Goal: Check status: Check status

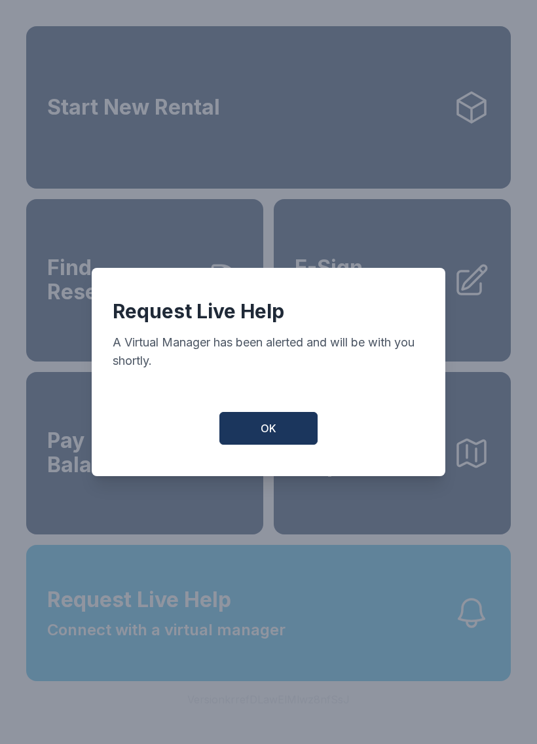
click at [281, 432] on button "OK" at bounding box center [269, 428] width 98 height 33
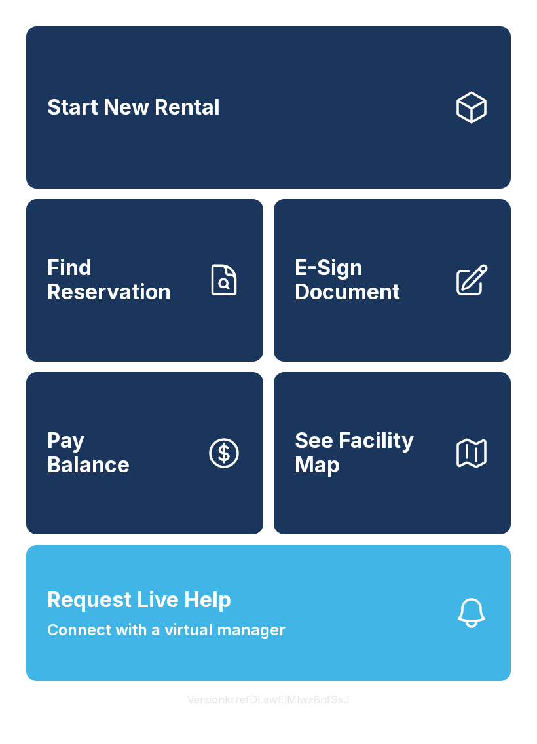
click at [467, 446] on button "See Facility Map" at bounding box center [392, 453] width 237 height 163
click at [347, 659] on button "Request Live Help Connect with a virtual manager" at bounding box center [268, 613] width 485 height 136
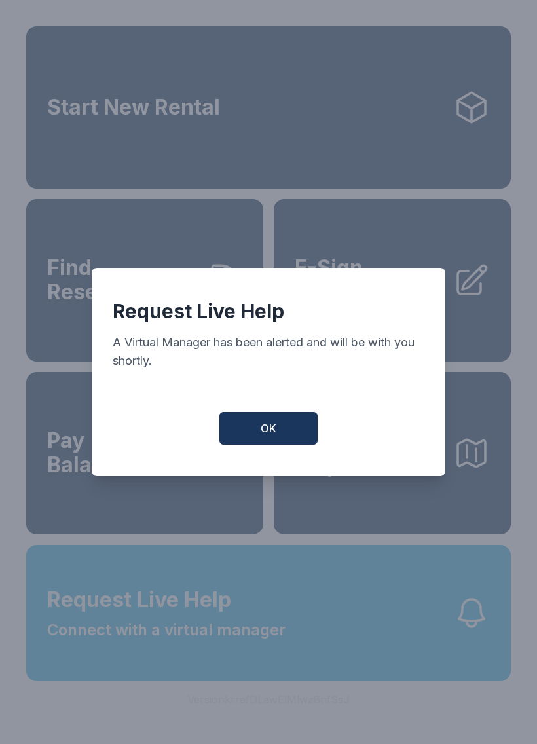
click at [278, 439] on button "OK" at bounding box center [269, 428] width 98 height 33
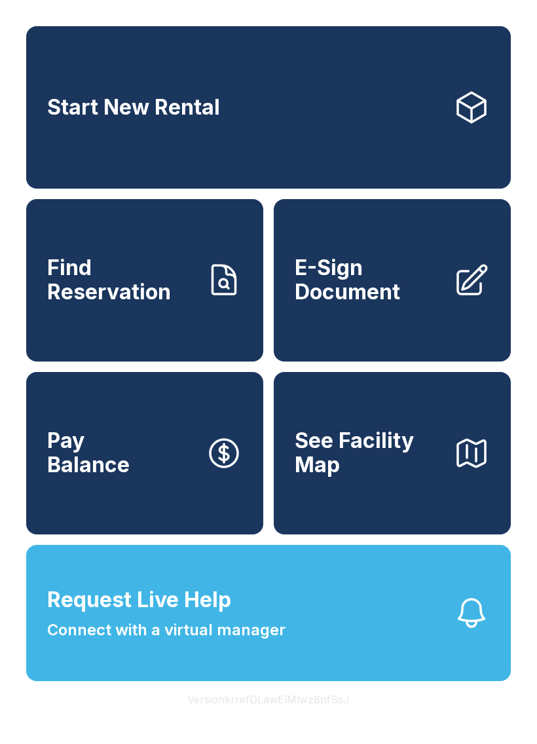
click at [511, 744] on div "Start New Rental Find Reservation E-Sign Document Pay Balance See Facility Map …" at bounding box center [268, 372] width 537 height 744
click at [509, 744] on div "Start New Rental Find Reservation E-Sign Document Pay Balance See Facility Map …" at bounding box center [268, 372] width 537 height 744
click at [401, 675] on button "Request Live Help Connect with a virtual manager" at bounding box center [268, 613] width 485 height 136
click at [328, 477] on span "See Facility Map" at bounding box center [369, 453] width 148 height 48
click at [154, 297] on span "Find Reservation" at bounding box center [121, 280] width 148 height 48
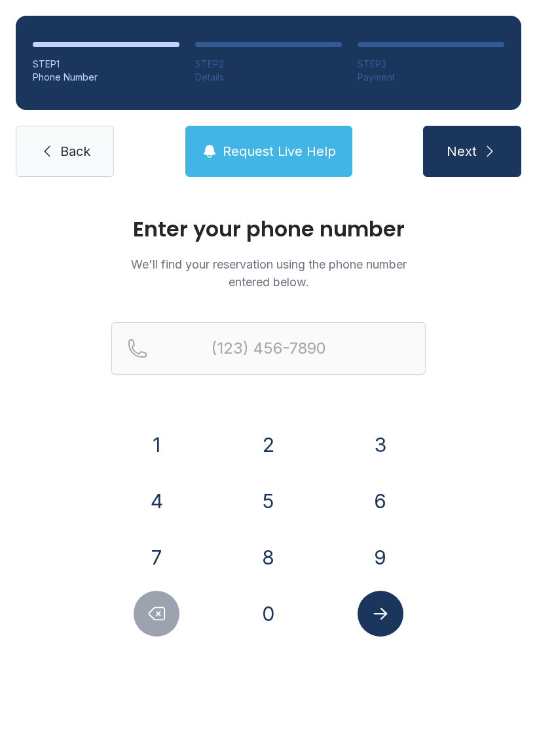
click at [260, 548] on button "8" at bounding box center [269, 558] width 46 height 46
click at [161, 495] on button "4" at bounding box center [157, 501] width 46 height 46
click at [157, 555] on button "7" at bounding box center [157, 558] width 46 height 46
click at [273, 490] on button "5" at bounding box center [269, 501] width 46 height 46
click at [374, 441] on button "3" at bounding box center [381, 445] width 46 height 46
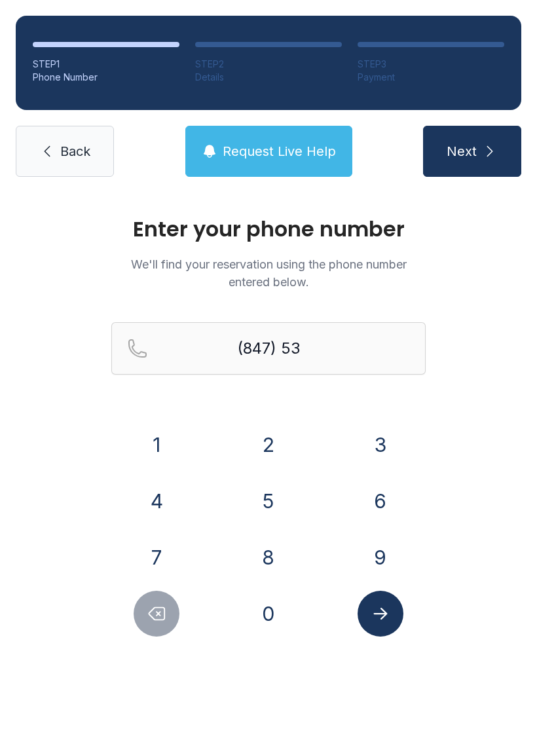
click at [261, 606] on button "0" at bounding box center [269, 614] width 46 height 46
click at [150, 537] on button "7" at bounding box center [157, 558] width 46 height 46
click at [270, 484] on button "5" at bounding box center [269, 501] width 46 height 46
click at [372, 438] on button "3" at bounding box center [381, 445] width 46 height 46
click at [383, 488] on button "6" at bounding box center [381, 501] width 46 height 46
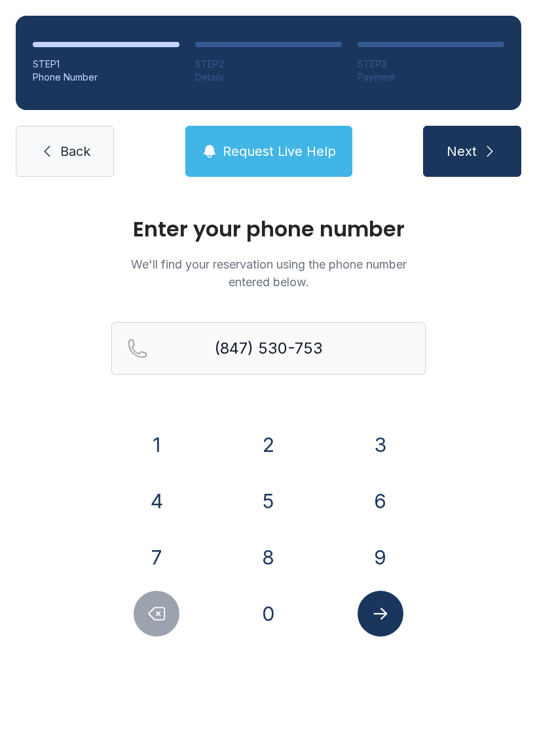
type input "[PHONE_NUMBER]"
click at [386, 615] on icon "Submit lookup form" at bounding box center [381, 614] width 14 height 12
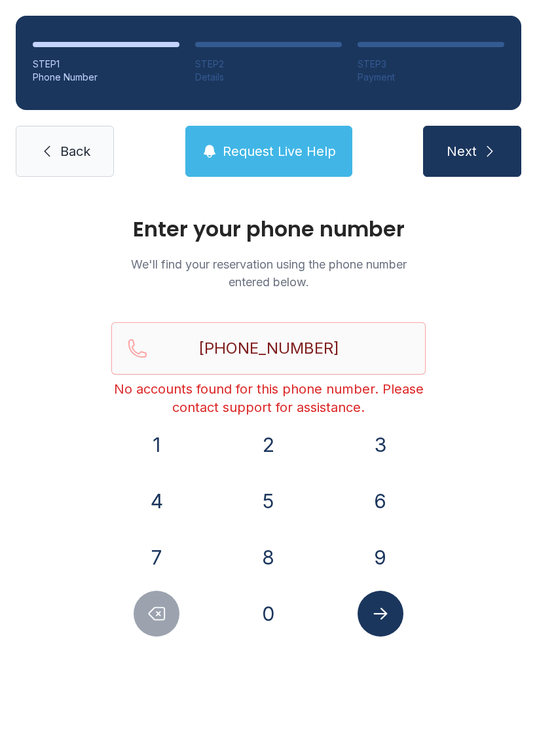
click at [72, 144] on span "Back" at bounding box center [75, 151] width 30 height 18
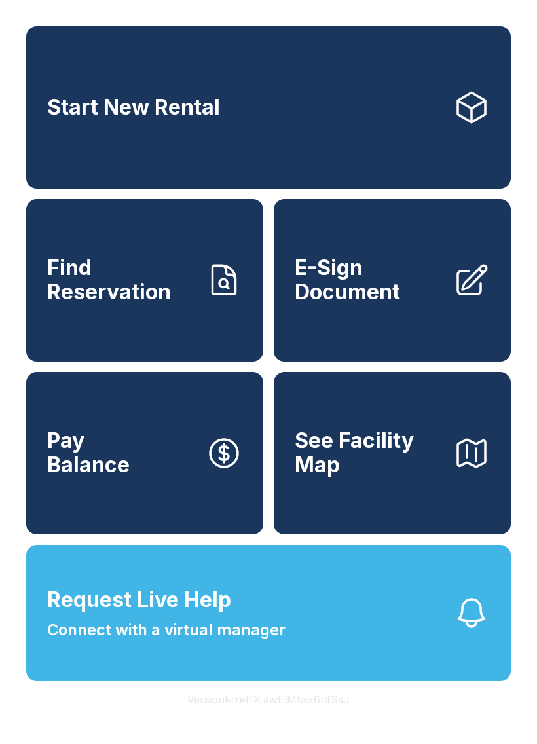
click at [156, 320] on link "Find Reservation" at bounding box center [144, 280] width 237 height 163
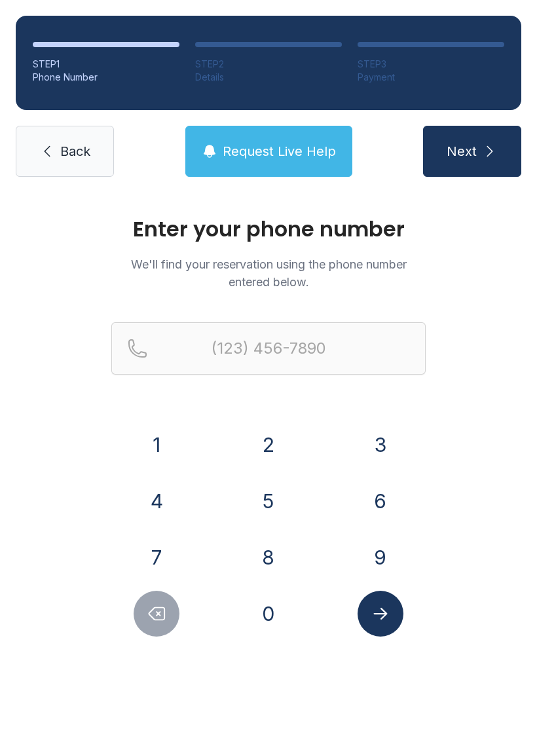
click at [277, 539] on button "8" at bounding box center [269, 558] width 46 height 46
click at [166, 499] on button "4" at bounding box center [157, 501] width 46 height 46
click at [151, 548] on button "7" at bounding box center [157, 558] width 46 height 46
click at [272, 491] on button "5" at bounding box center [269, 501] width 46 height 46
click at [375, 440] on button "3" at bounding box center [381, 445] width 46 height 46
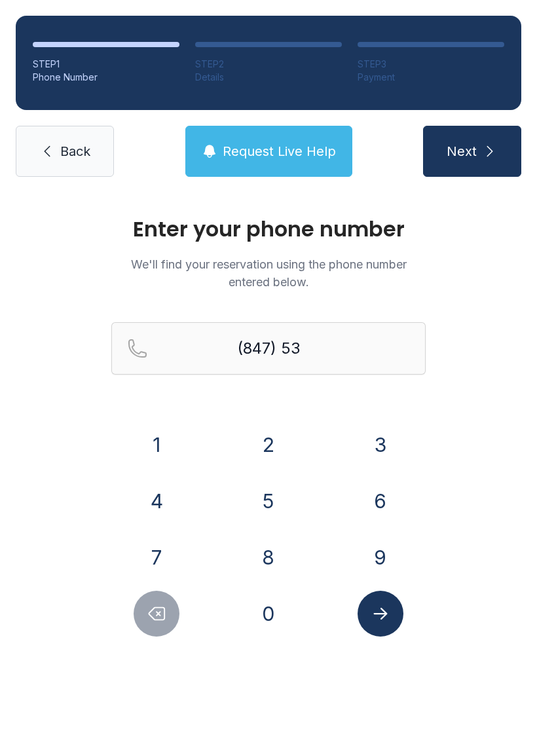
click at [257, 611] on button "0" at bounding box center [269, 614] width 46 height 46
click at [149, 560] on button "7" at bounding box center [157, 558] width 46 height 46
click at [260, 480] on button "5" at bounding box center [269, 501] width 46 height 46
click at [366, 434] on button "3" at bounding box center [381, 445] width 46 height 46
click at [383, 489] on button "6" at bounding box center [381, 501] width 46 height 46
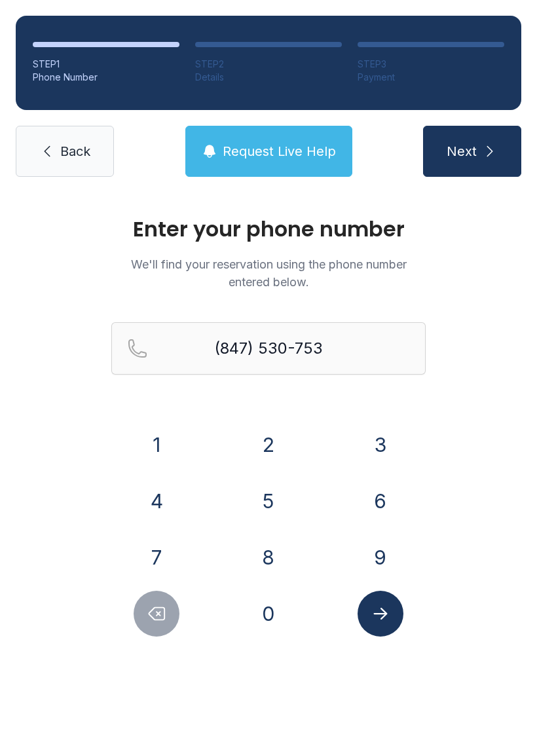
type input "[PHONE_NUMBER]"
click at [384, 611] on icon "Submit lookup form" at bounding box center [381, 614] width 14 height 12
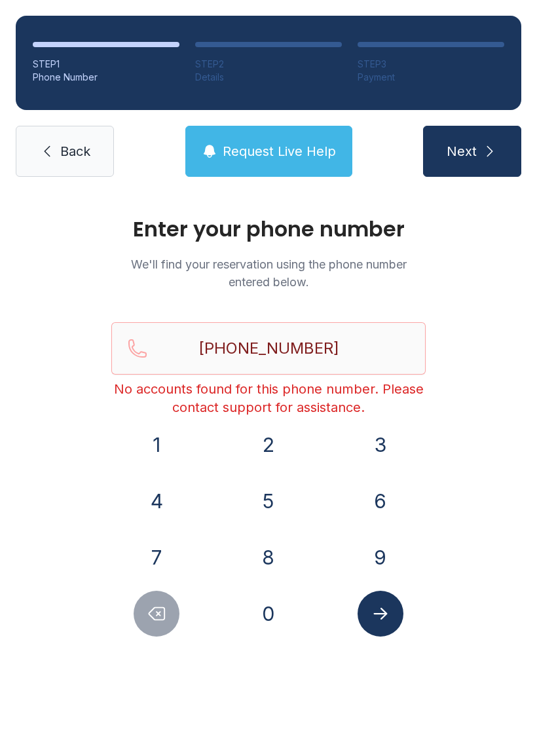
click at [484, 149] on icon "submit" at bounding box center [490, 152] width 16 height 16
click at [271, 156] on span "Request Live Help" at bounding box center [279, 151] width 113 height 18
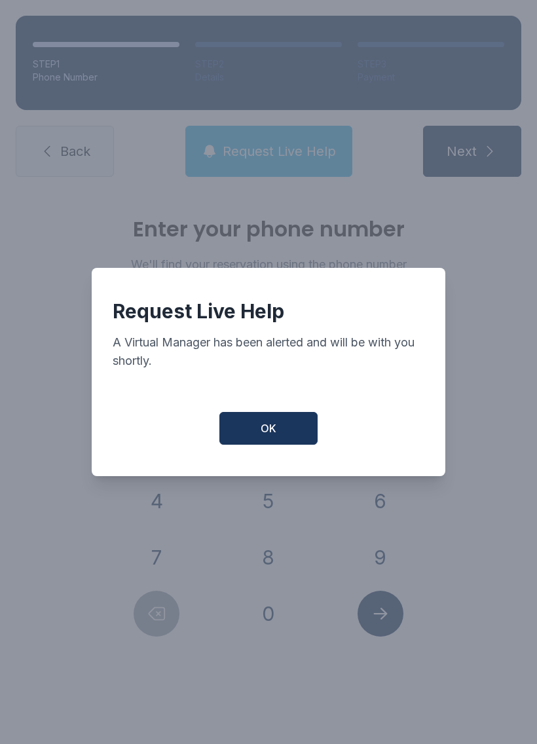
click at [269, 425] on button "OK" at bounding box center [269, 428] width 98 height 33
